Goal: Task Accomplishment & Management: Manage account settings

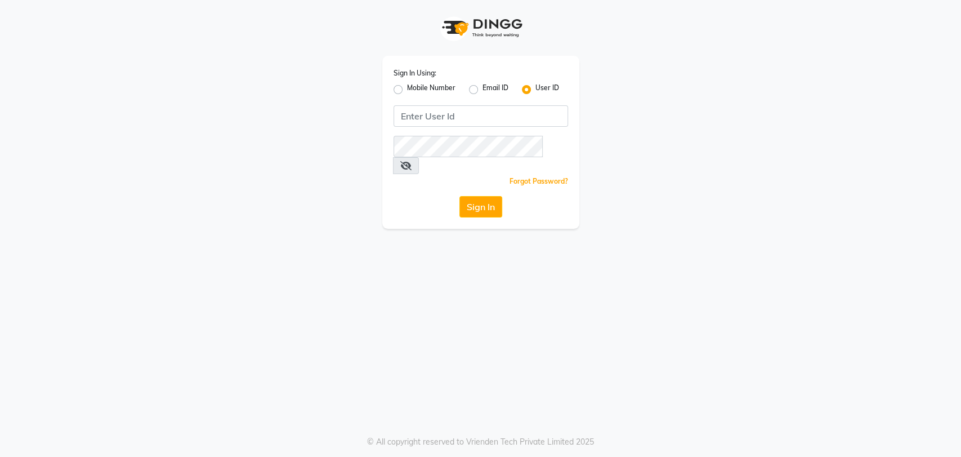
click at [407, 92] on label "Mobile Number" at bounding box center [431, 90] width 48 height 14
click at [407, 90] on input "Mobile Number" at bounding box center [410, 86] width 7 height 7
radio input "true"
click at [407, 92] on label "Mobile Number" at bounding box center [431, 90] width 48 height 14
click at [407, 90] on input "Mobile Number" at bounding box center [410, 86] width 7 height 7
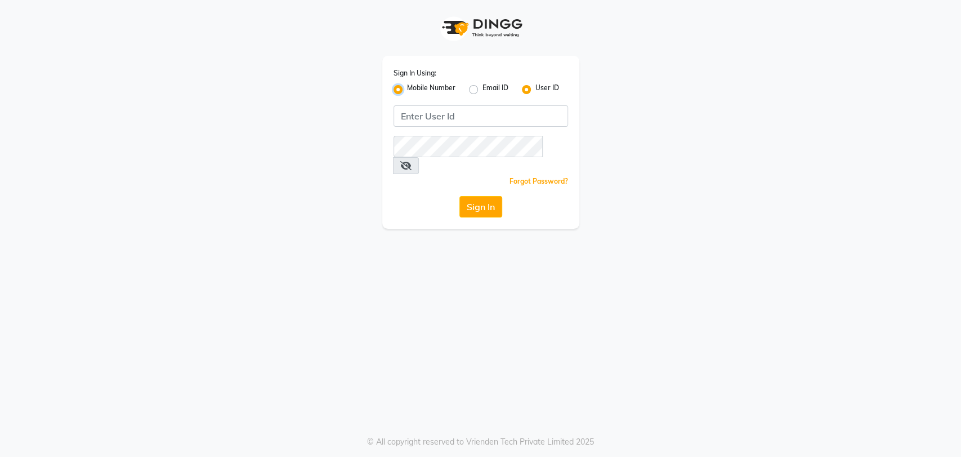
radio input "false"
click at [439, 123] on input "Username" at bounding box center [499, 115] width 137 height 21
type input "9820009975"
click at [411, 161] on icon at bounding box center [405, 165] width 11 height 9
click at [472, 196] on button "Sign In" at bounding box center [480, 206] width 43 height 21
